Goal: Task Accomplishment & Management: Use online tool/utility

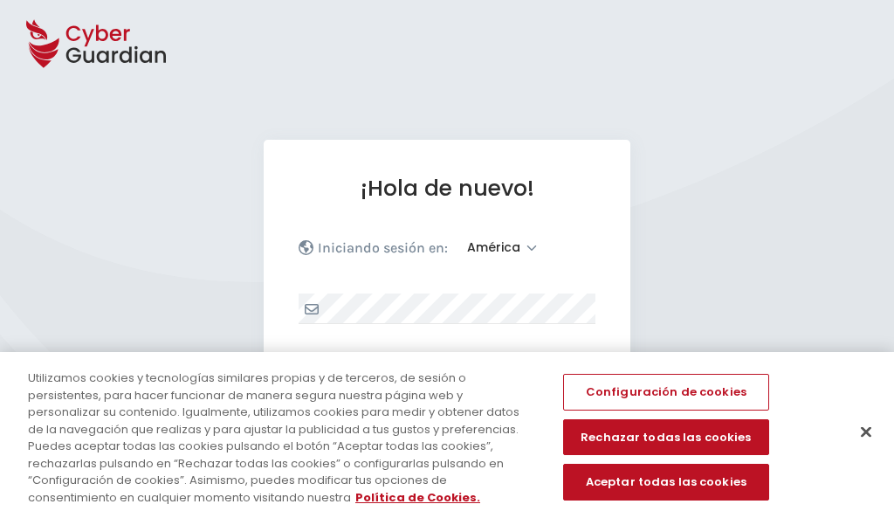
select select "América"
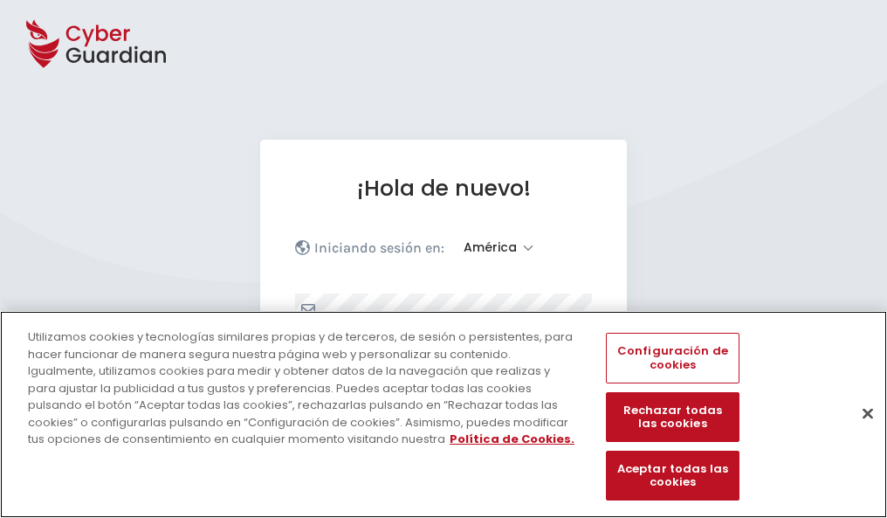
scroll to position [228, 0]
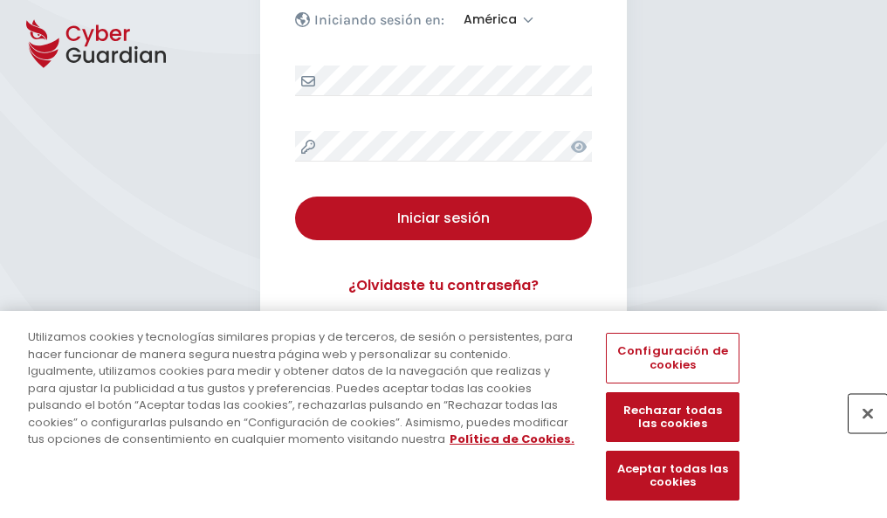
click at [859, 431] on button "Cerrar" at bounding box center [867, 413] width 38 height 38
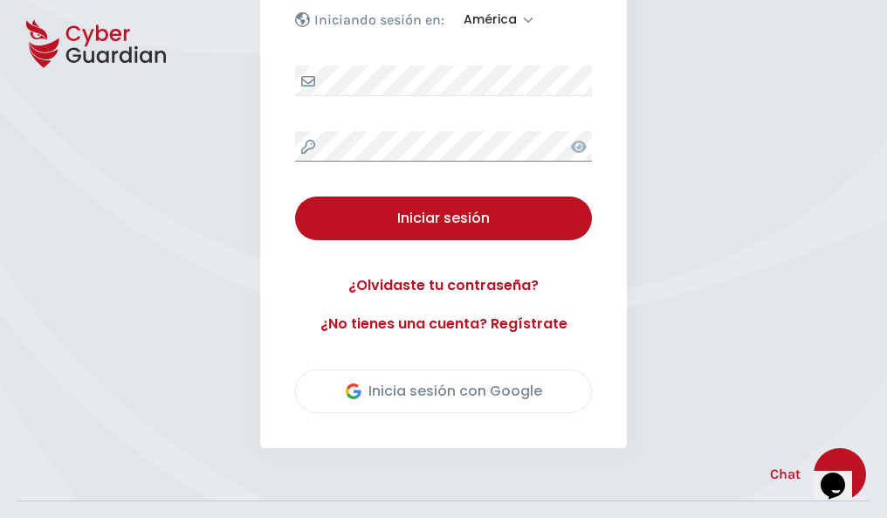
scroll to position [396, 0]
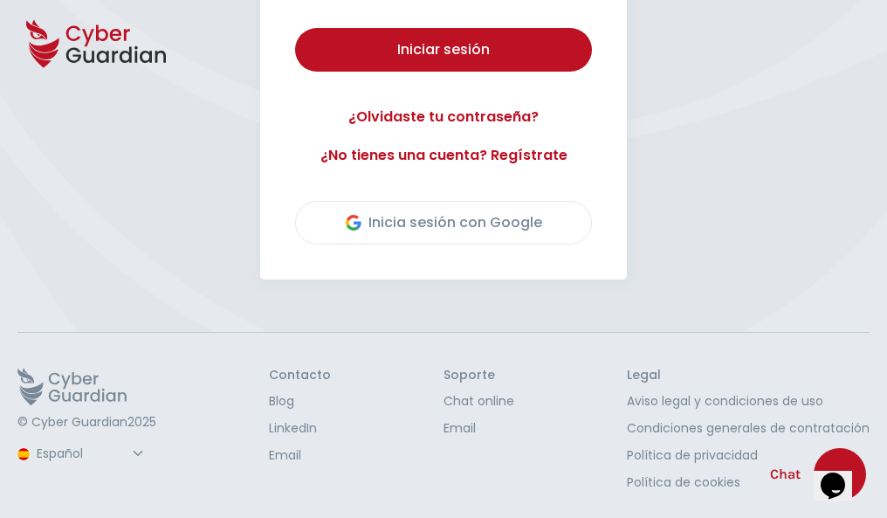
click at [295, 28] on button "Iniciar sesión" at bounding box center [443, 50] width 297 height 44
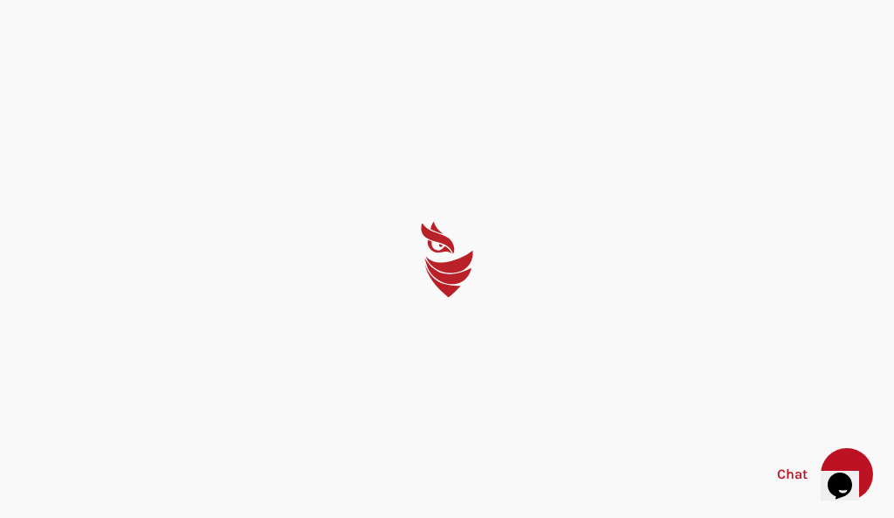
select select "Português (BR)"
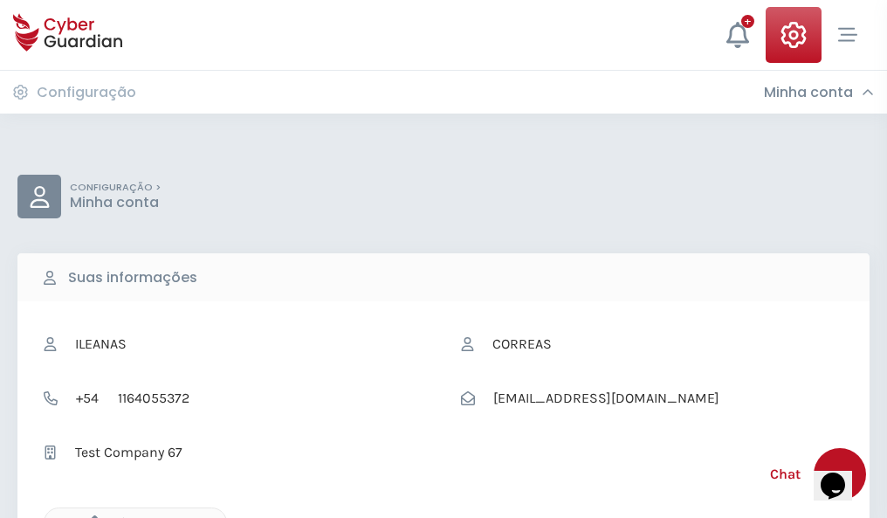
click at [90, 516] on icon "button" at bounding box center [90, 522] width 15 height 15
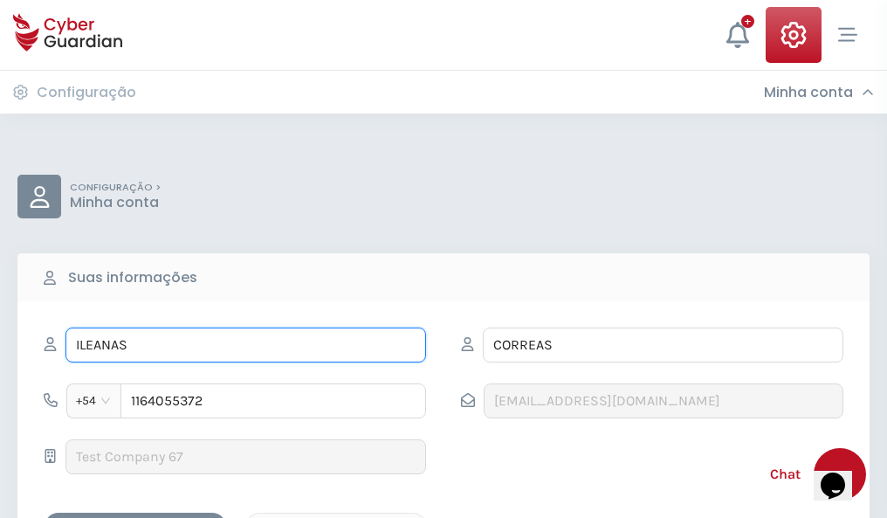
click at [245, 345] on input "ILEANAS" at bounding box center [245, 344] width 361 height 35
type input "I"
type input "Julián"
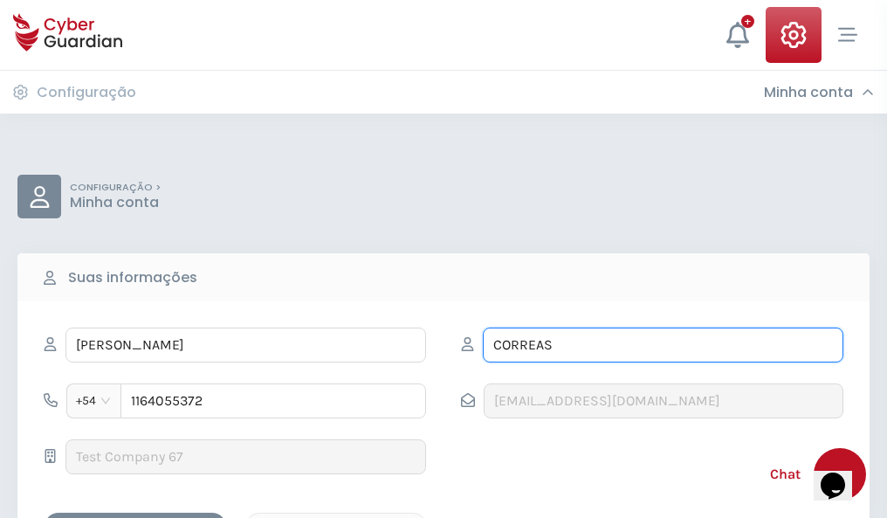
click at [663, 345] on input "CORREAS" at bounding box center [663, 344] width 361 height 35
type input "C"
type input "Elías"
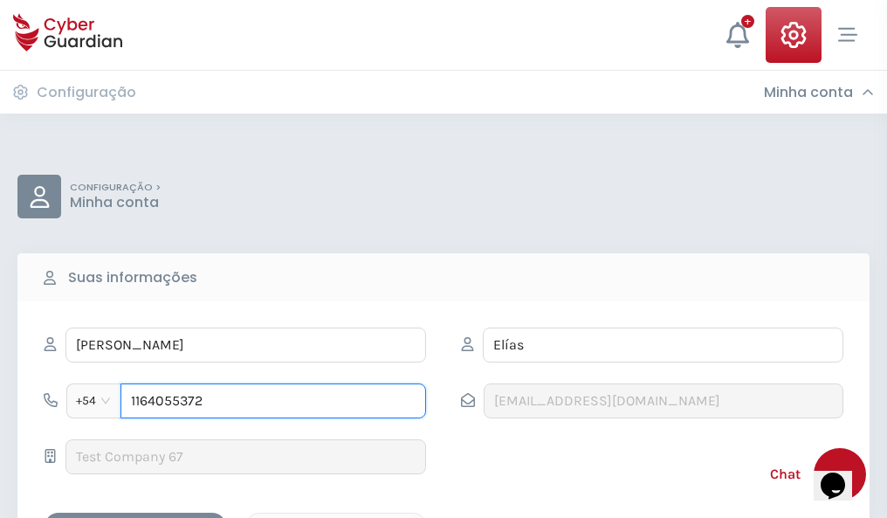
click at [273, 401] on input "1164055372" at bounding box center [273, 400] width 306 height 35
type input "1"
type input "4966714972"
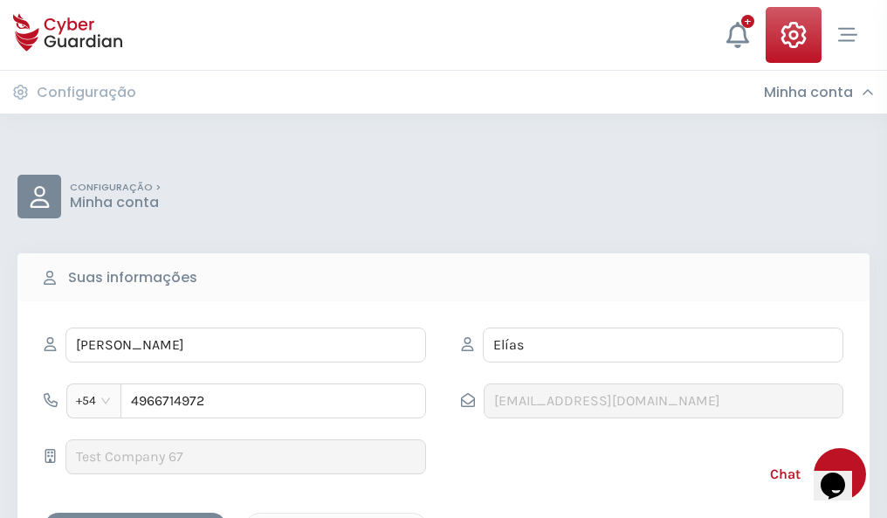
click at [336, 517] on div "Cancelar" at bounding box center [335, 528] width 155 height 22
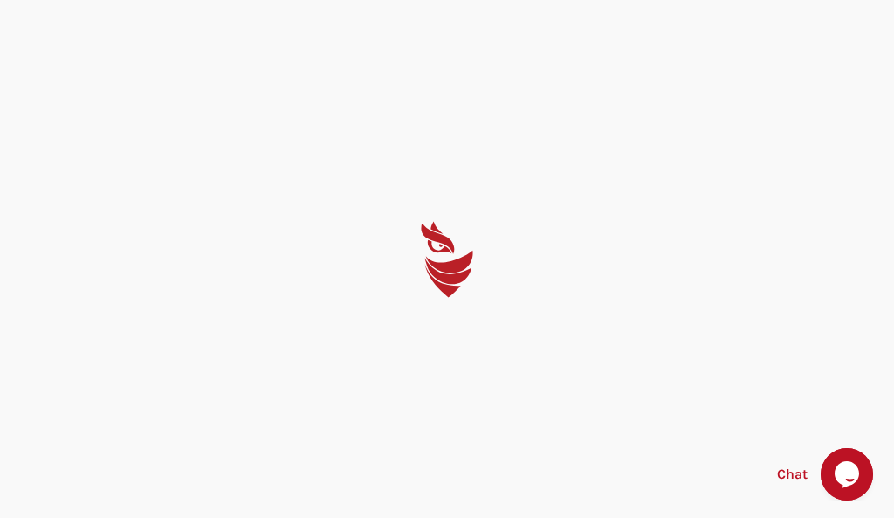
select select "Português (BR)"
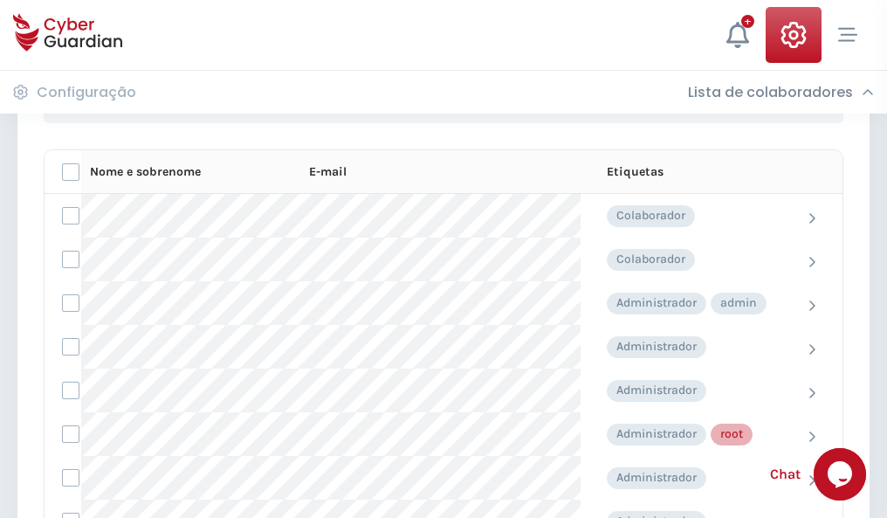
scroll to position [878, 0]
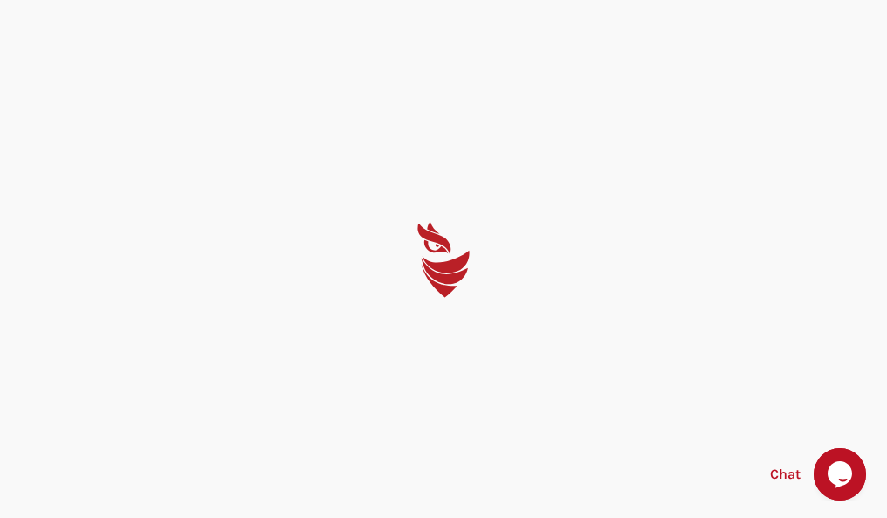
select select "Português (BR)"
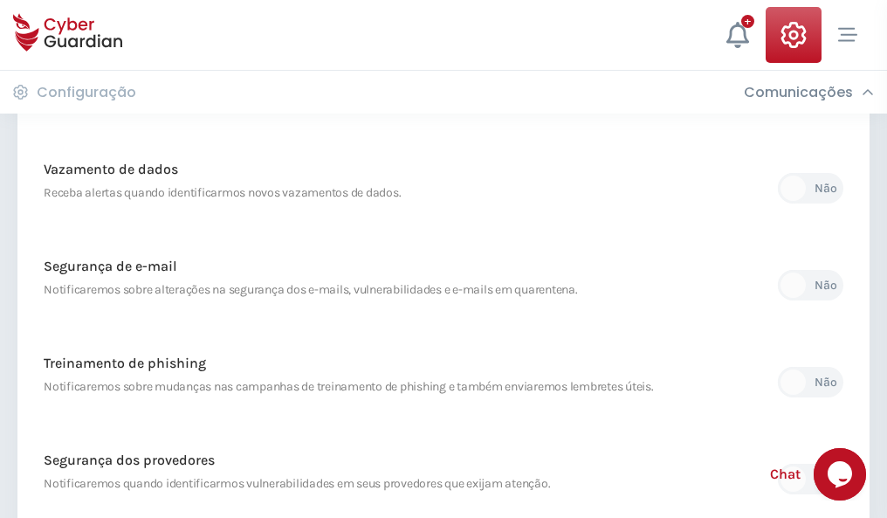
scroll to position [919, 0]
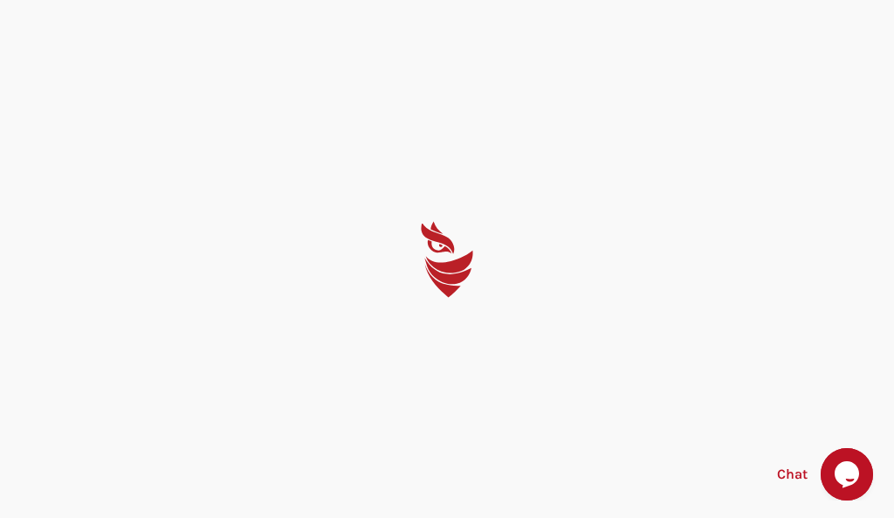
select select "Português (BR)"
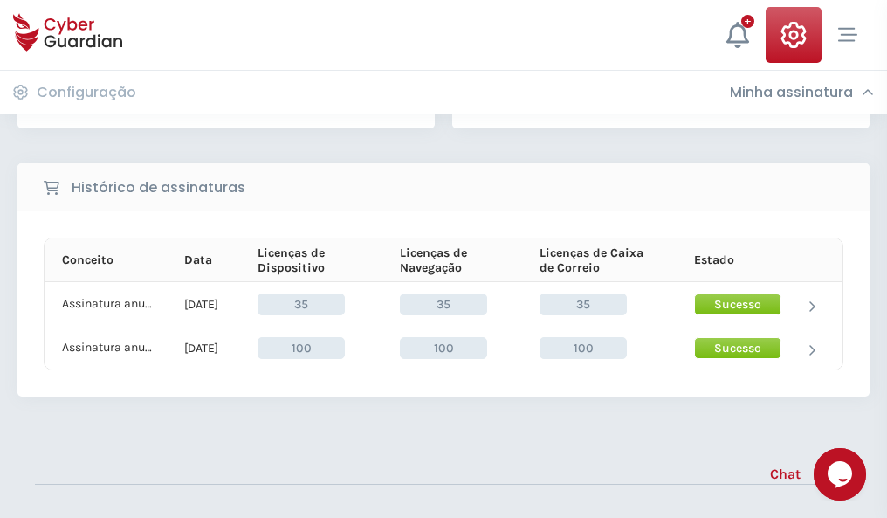
scroll to position [486, 0]
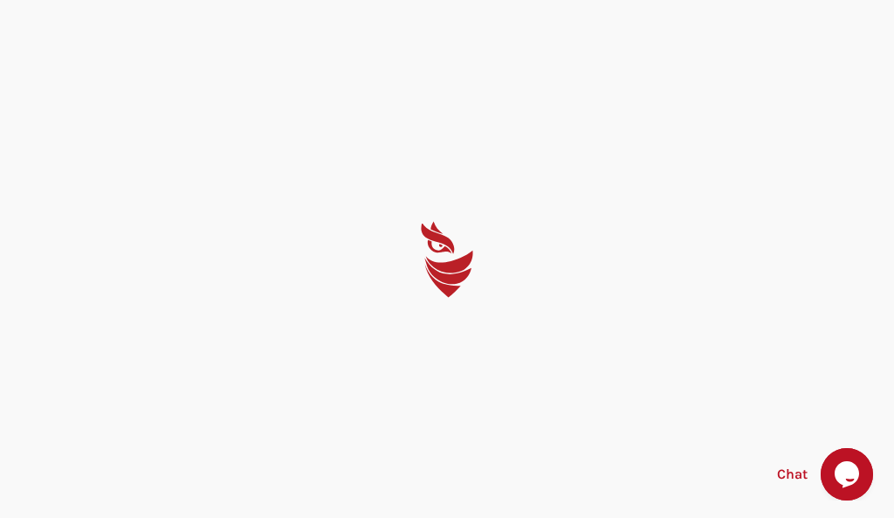
select select "Português (BR)"
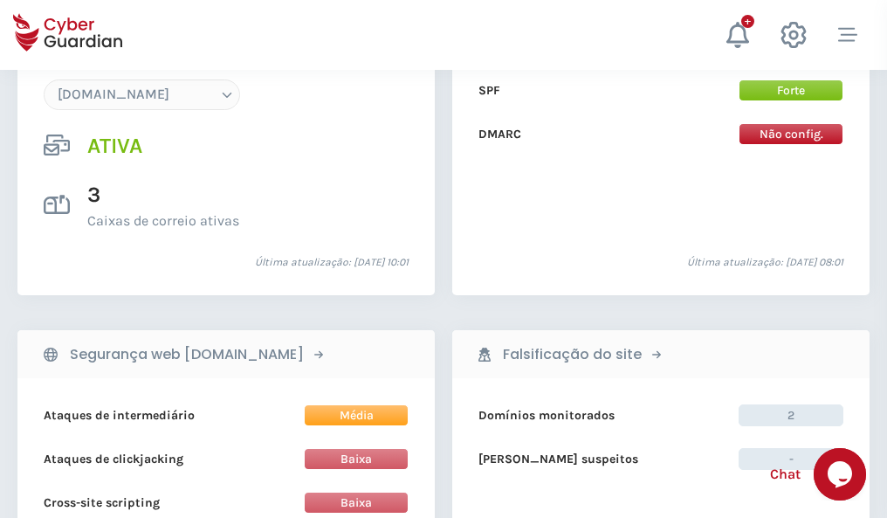
scroll to position [1859, 0]
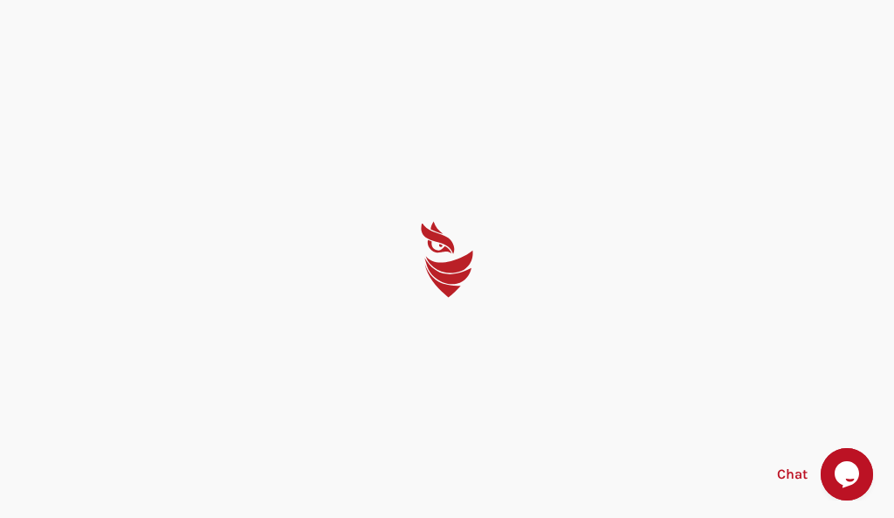
select select "Português (BR)"
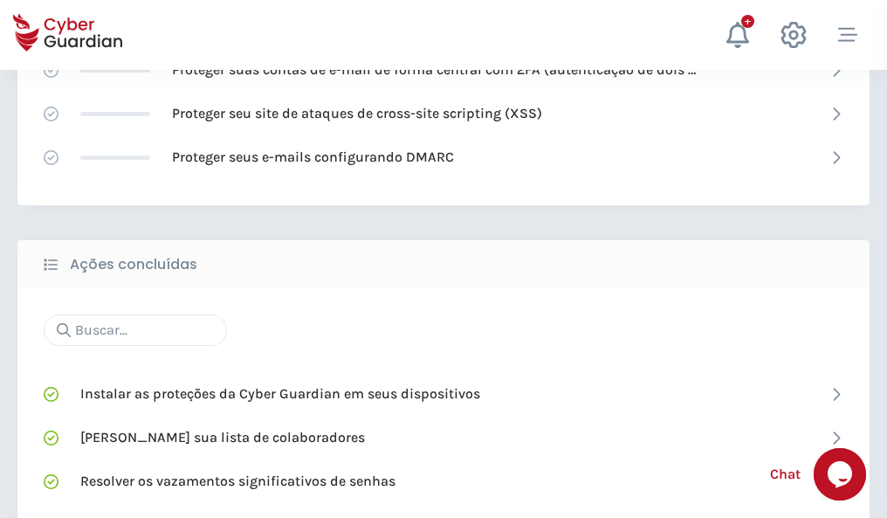
scroll to position [1163, 0]
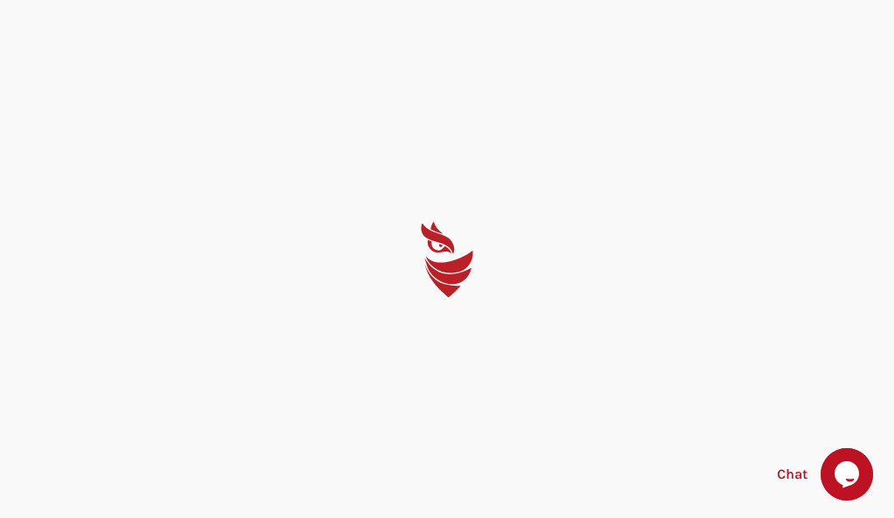
select select "Português (BR)"
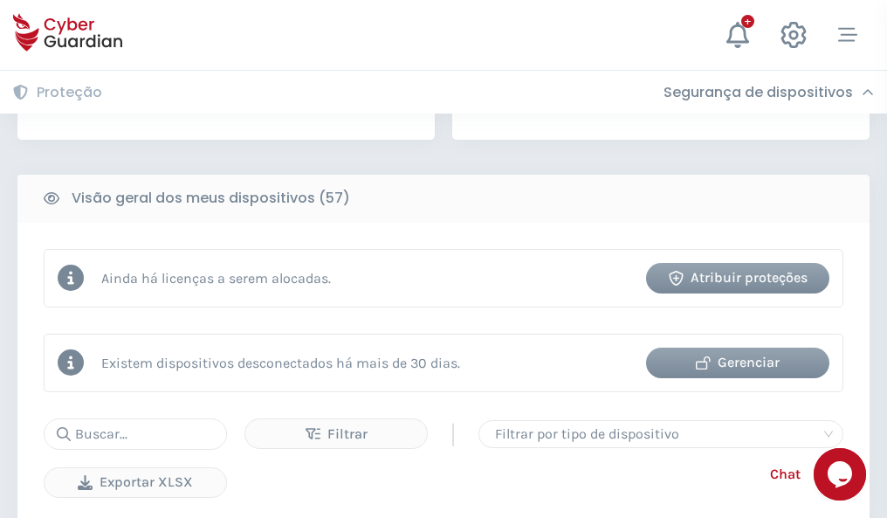
scroll to position [1713, 0]
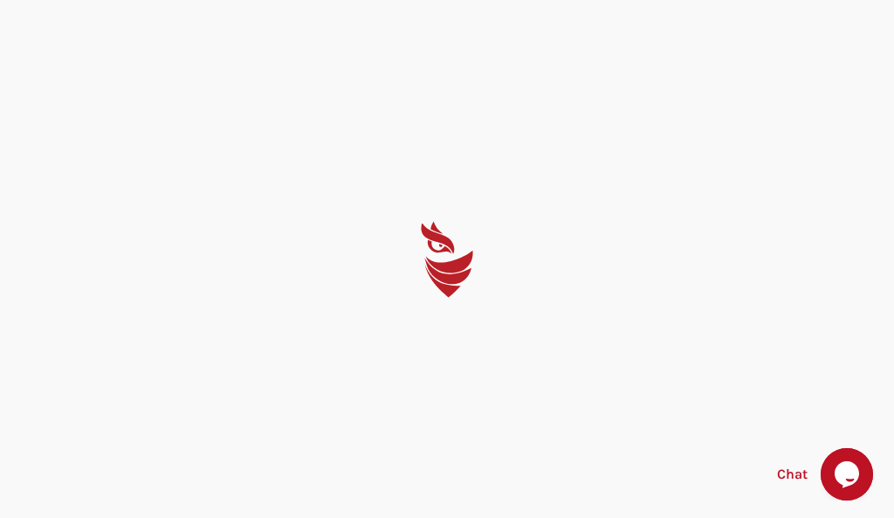
select select "Português (BR)"
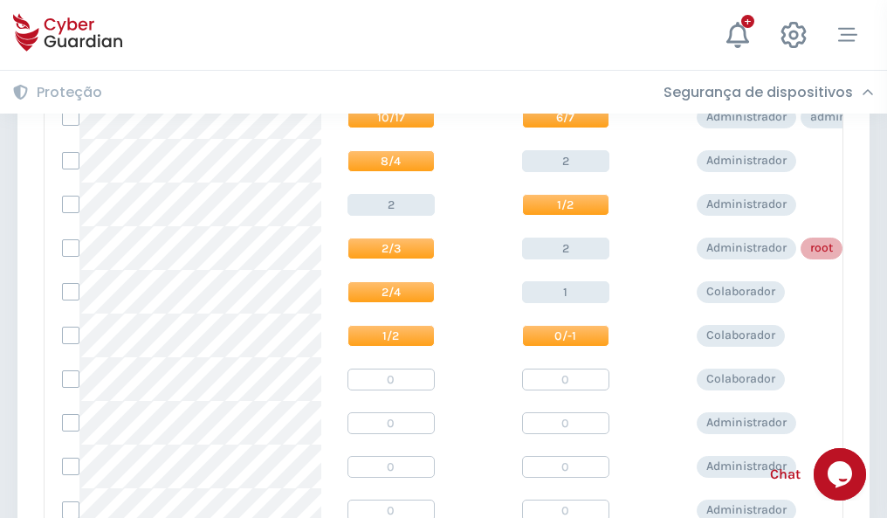
scroll to position [880, 0]
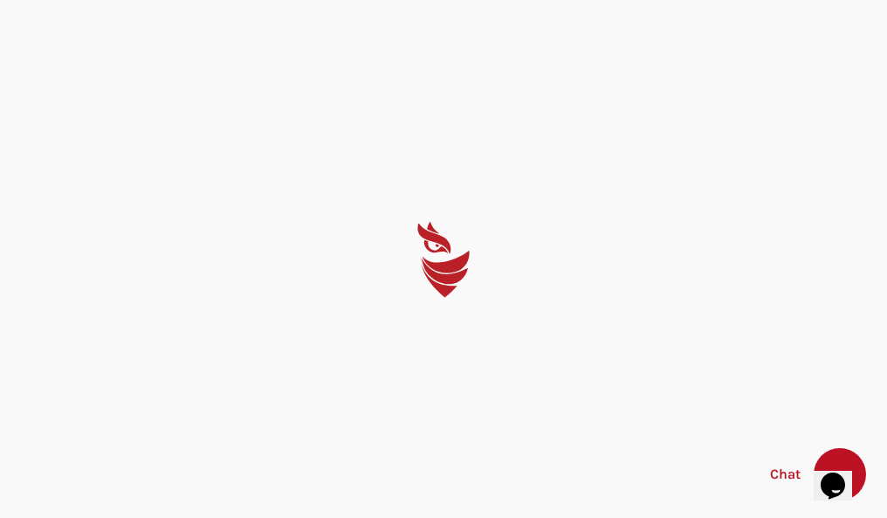
select select "Português (BR)"
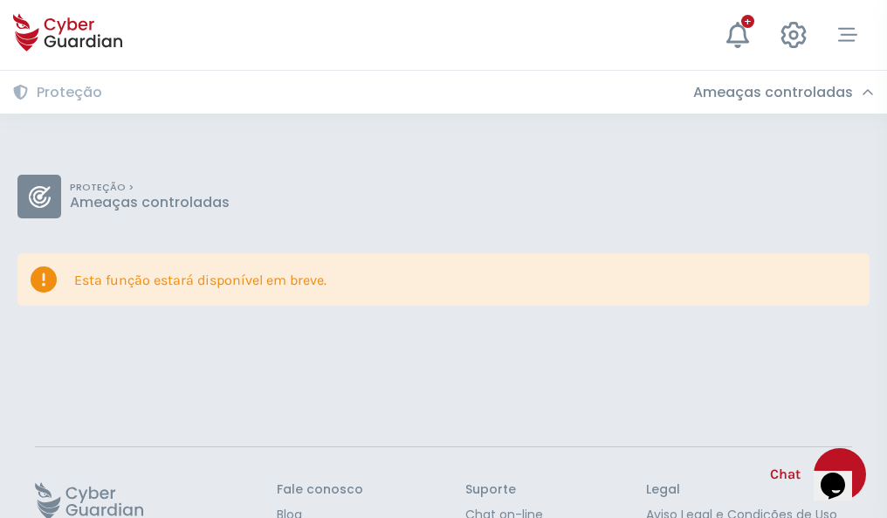
scroll to position [113, 0]
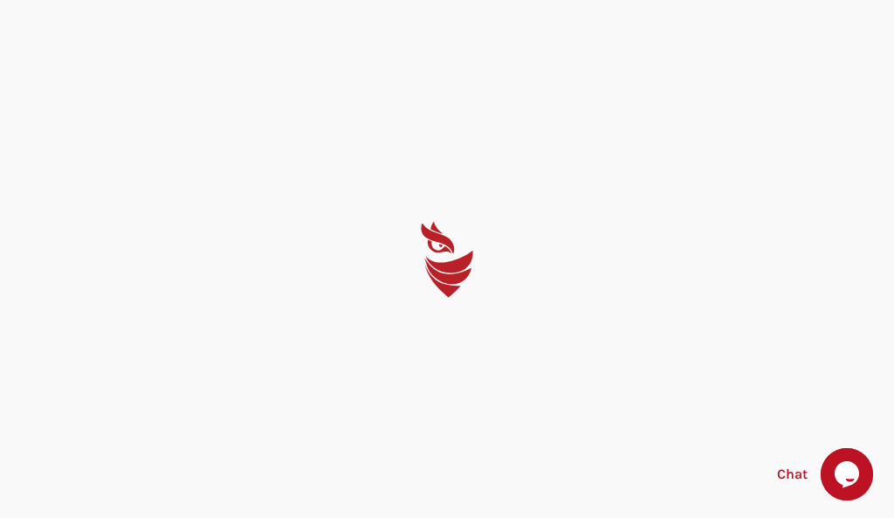
select select "Português (BR)"
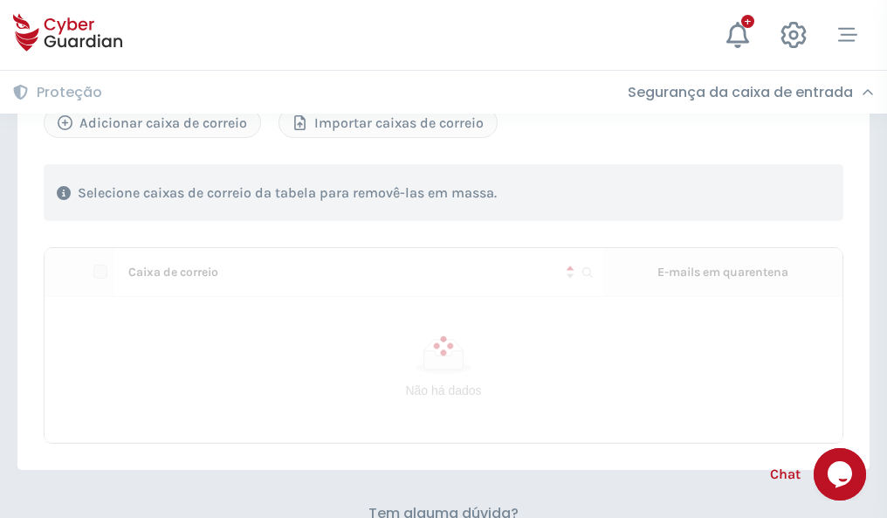
scroll to position [747, 0]
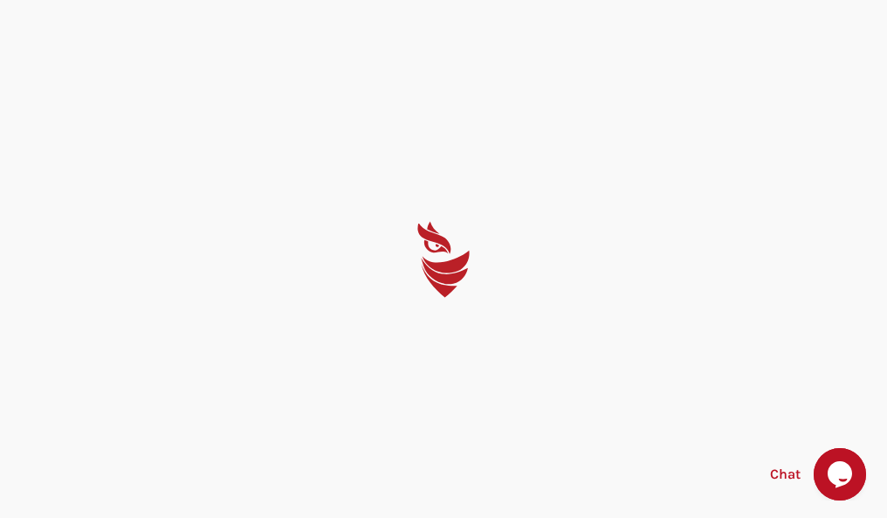
select select "Português (BR)"
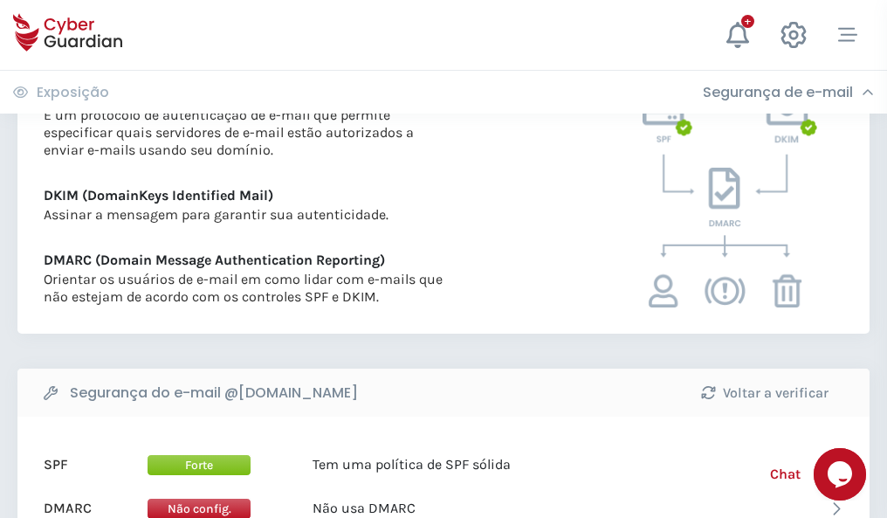
scroll to position [942, 0]
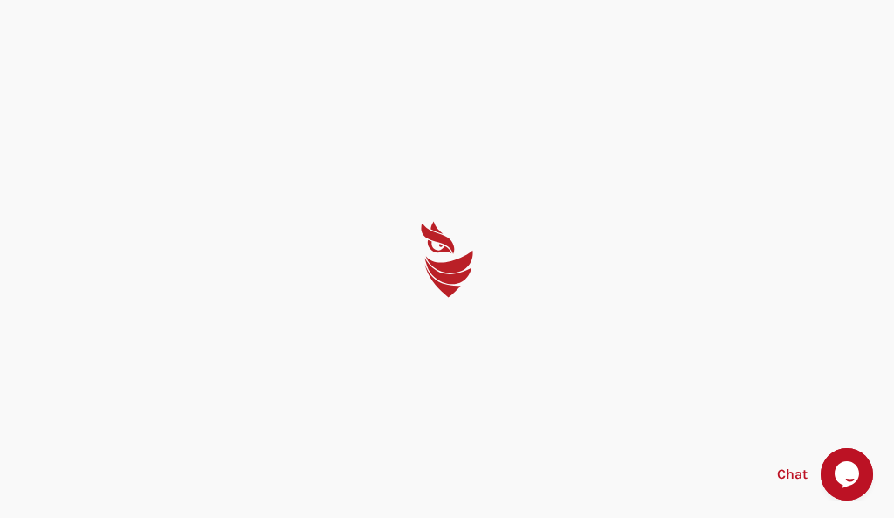
select select "Português (BR)"
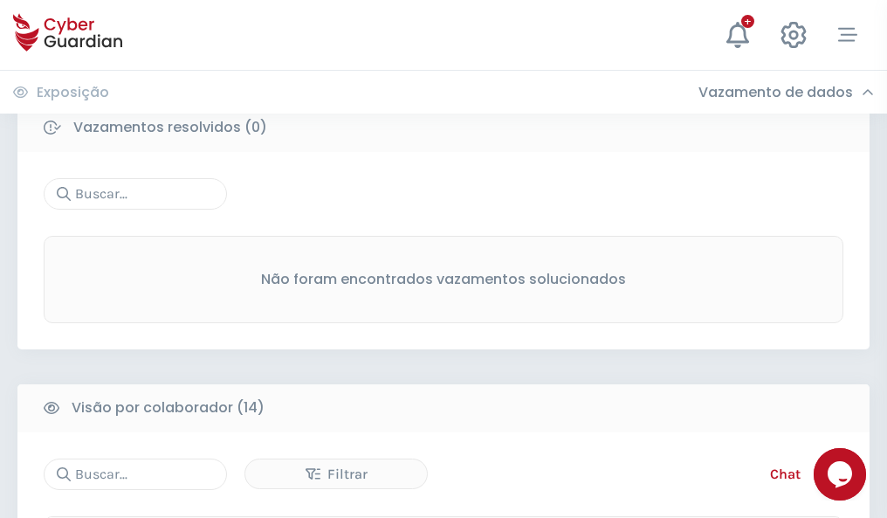
scroll to position [1576, 0]
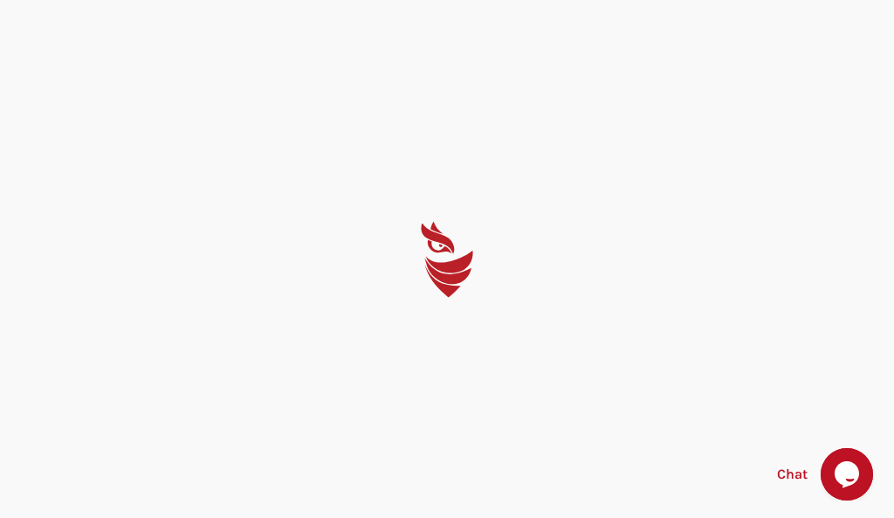
select select "Português (BR)"
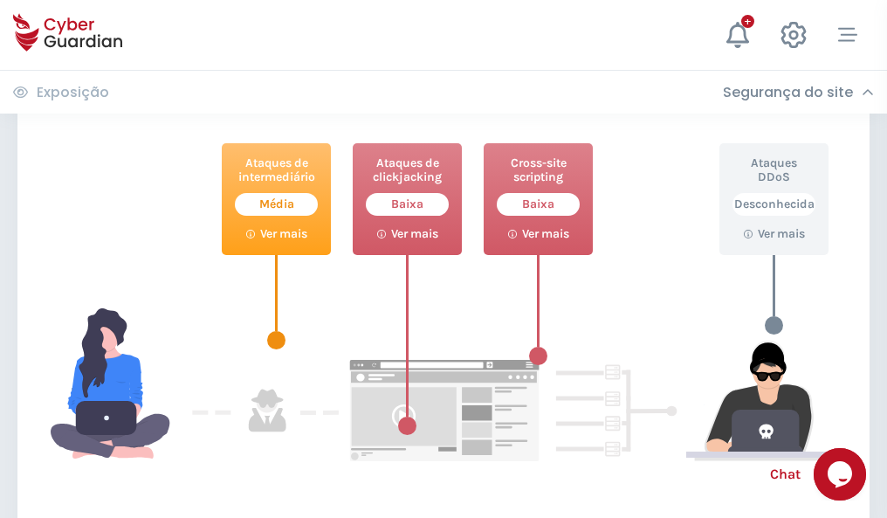
scroll to position [951, 0]
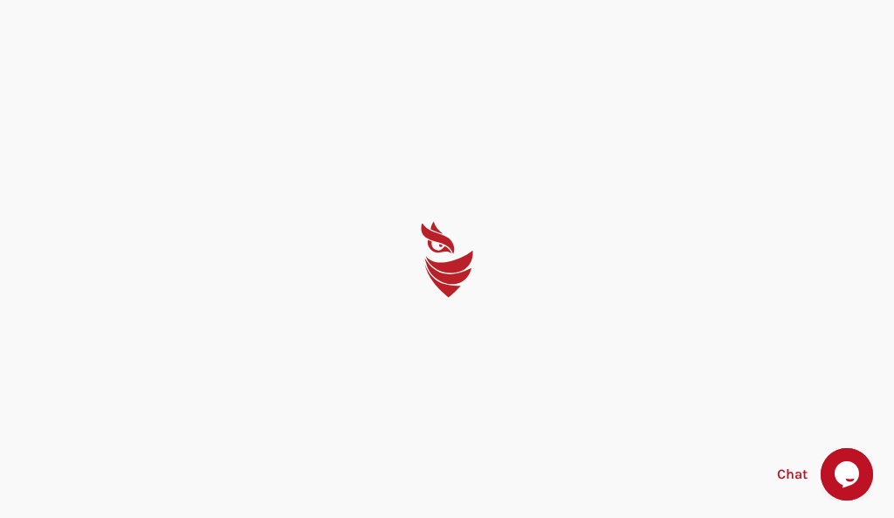
select select "Português (BR)"
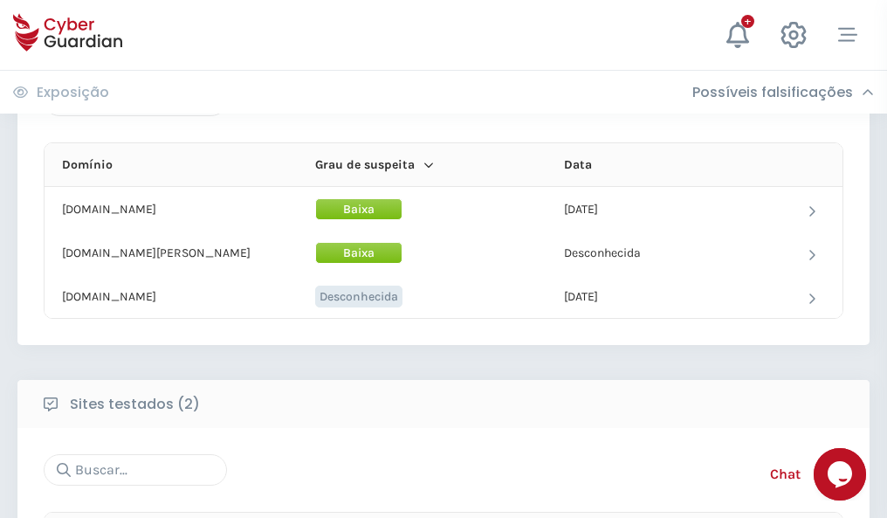
scroll to position [1047, 0]
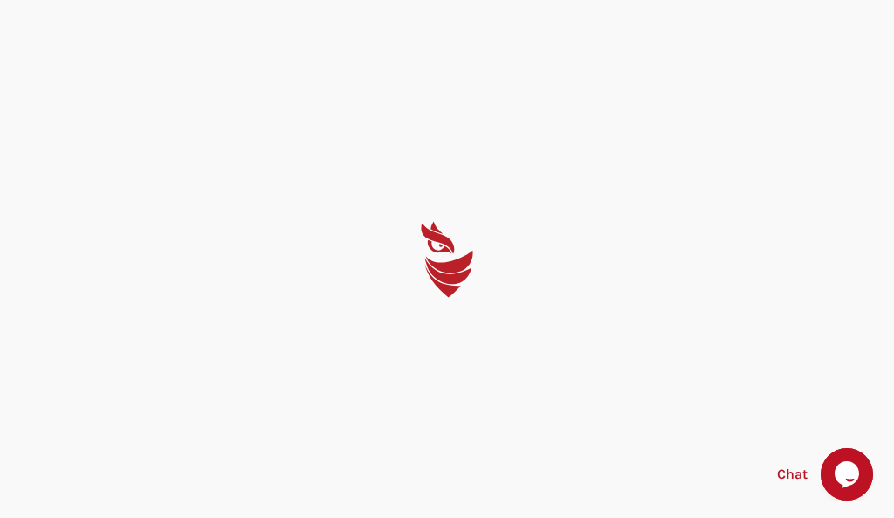
select select "Português (BR)"
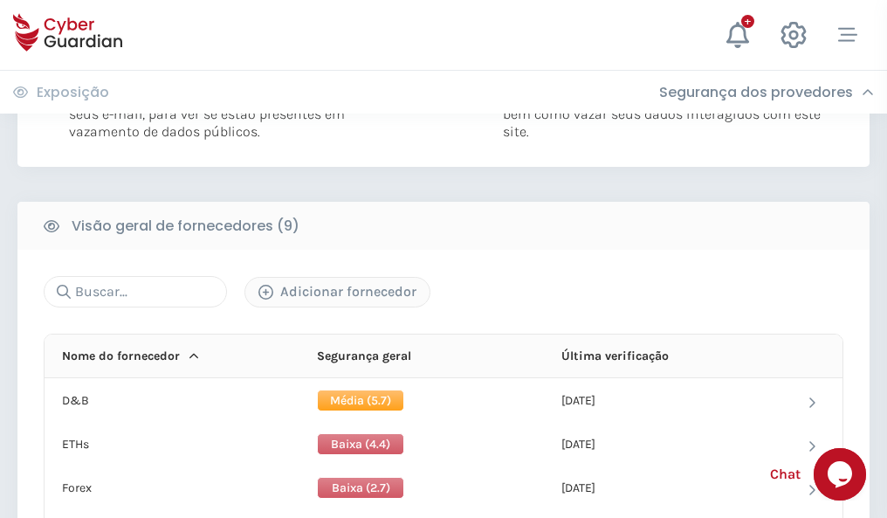
scroll to position [1239, 0]
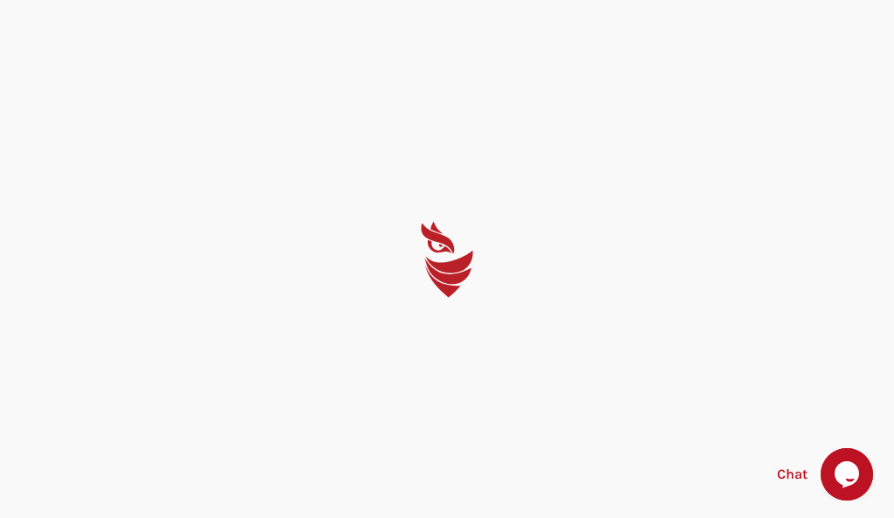
select select "Português (BR)"
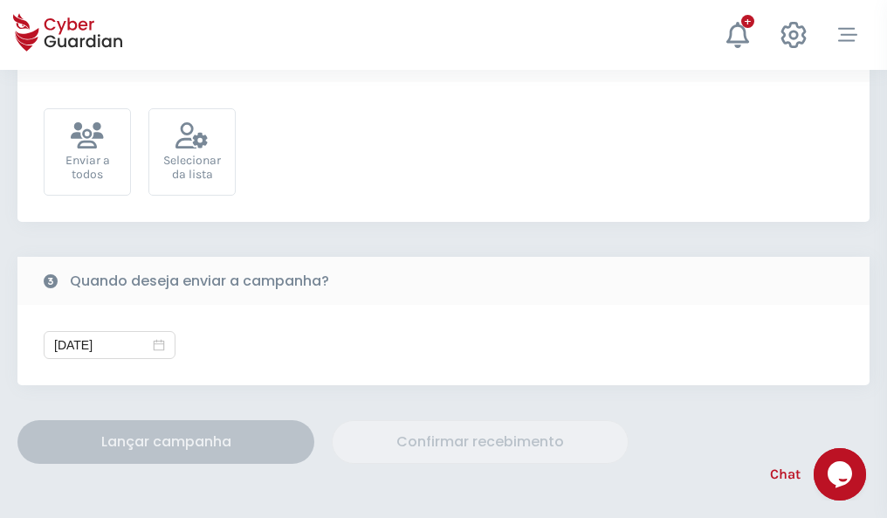
scroll to position [639, 0]
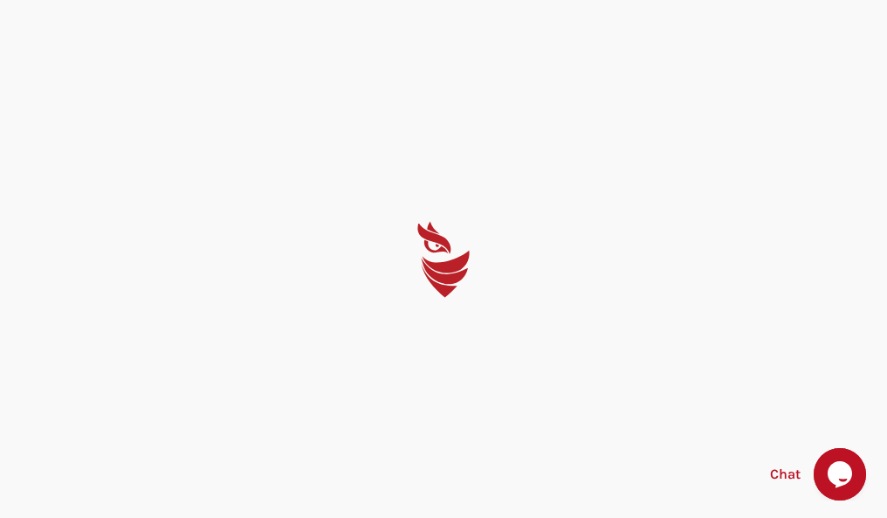
select select "Português (BR)"
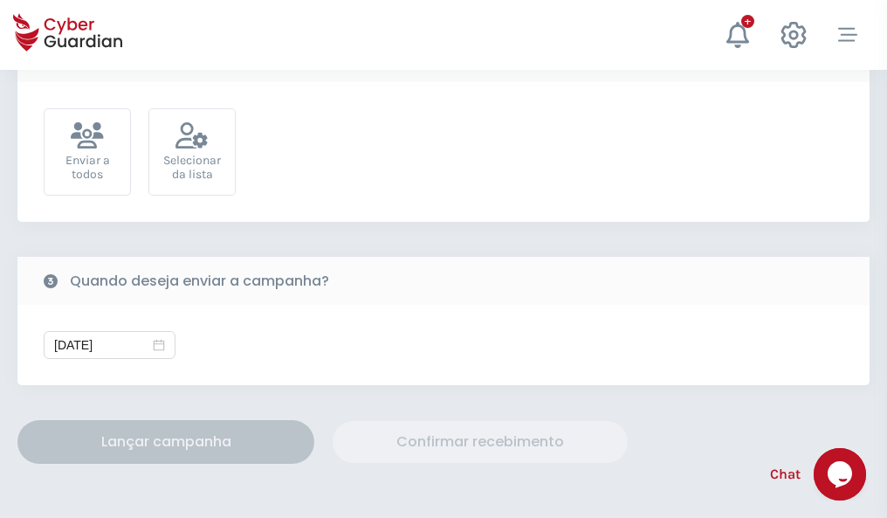
scroll to position [639, 0]
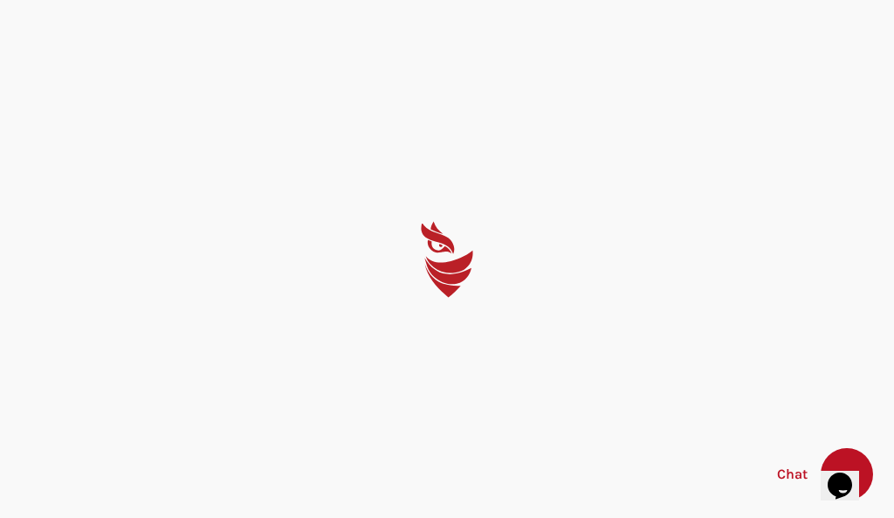
select select "Português (BR)"
